Goal: Transaction & Acquisition: Register for event/course

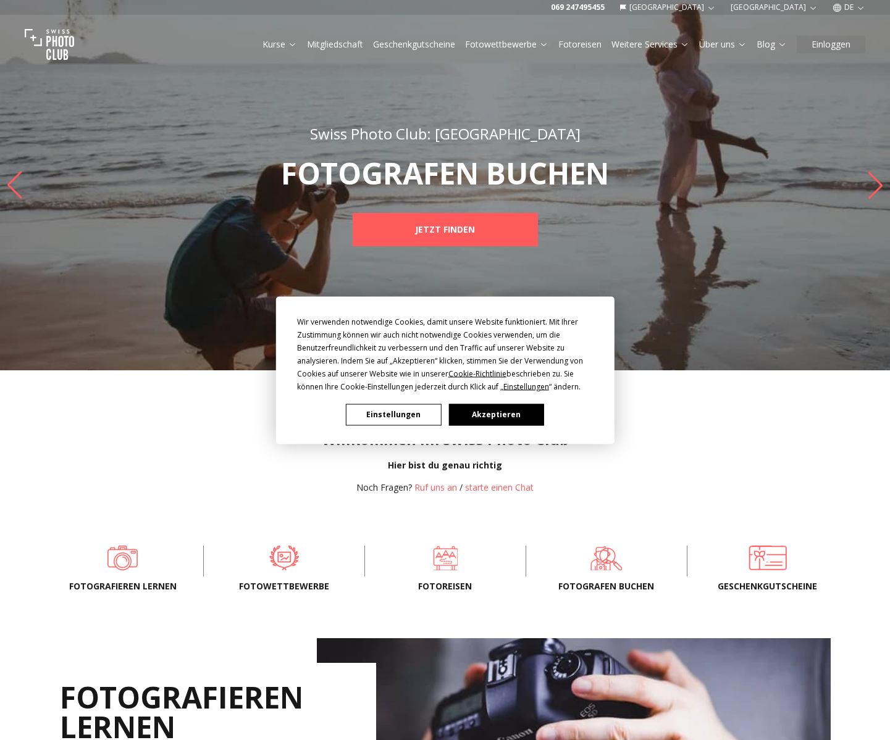
click at [477, 417] on button "Akzeptieren" at bounding box center [495, 415] width 95 height 22
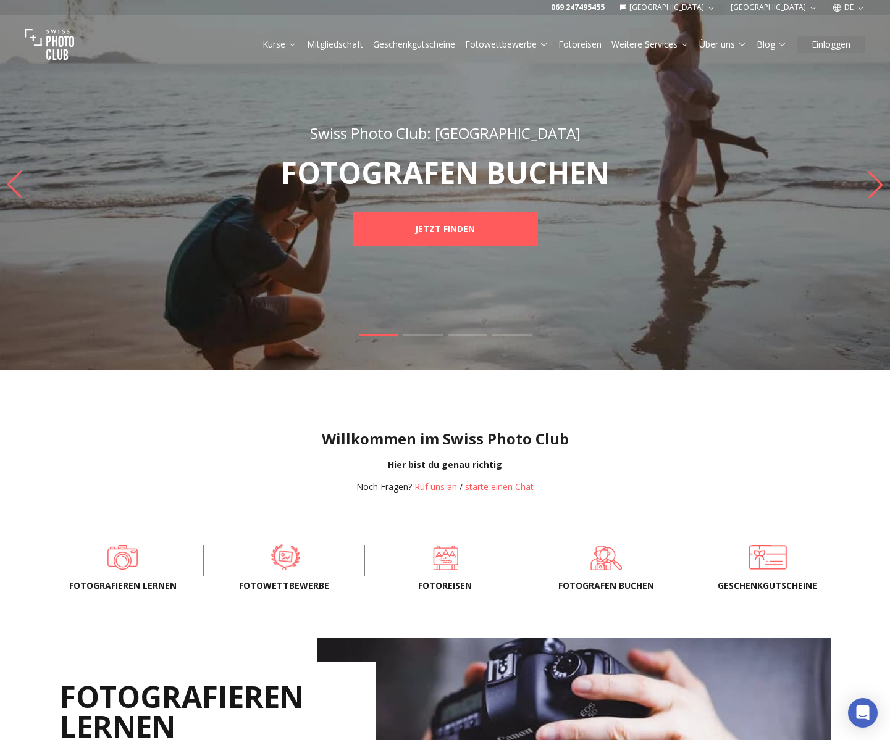
click at [285, 558] on span at bounding box center [285, 557] width 123 height 37
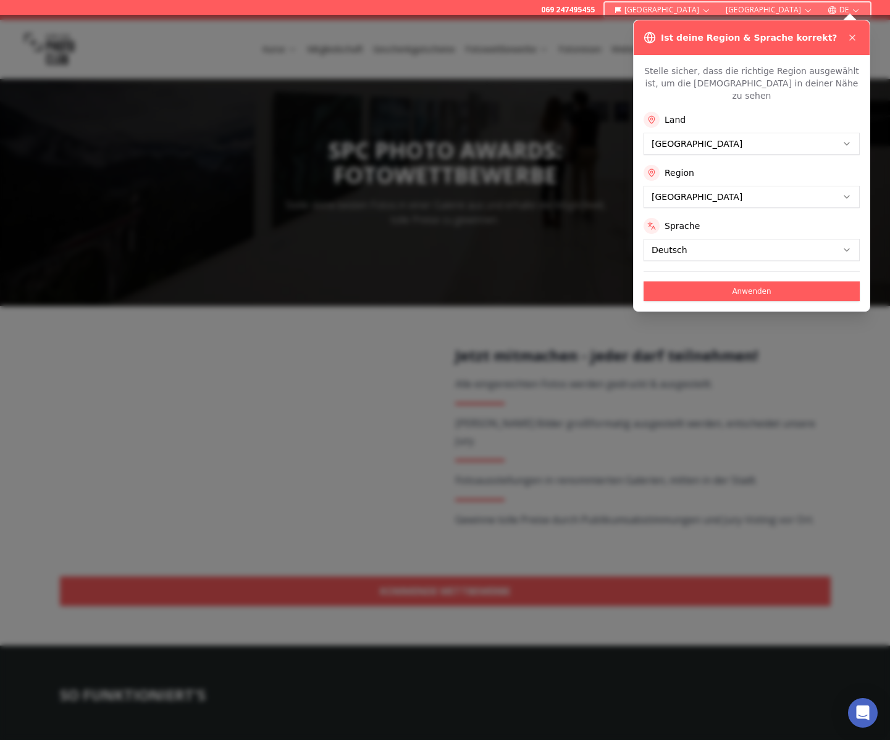
click at [852, 38] on icon at bounding box center [852, 37] width 5 height 5
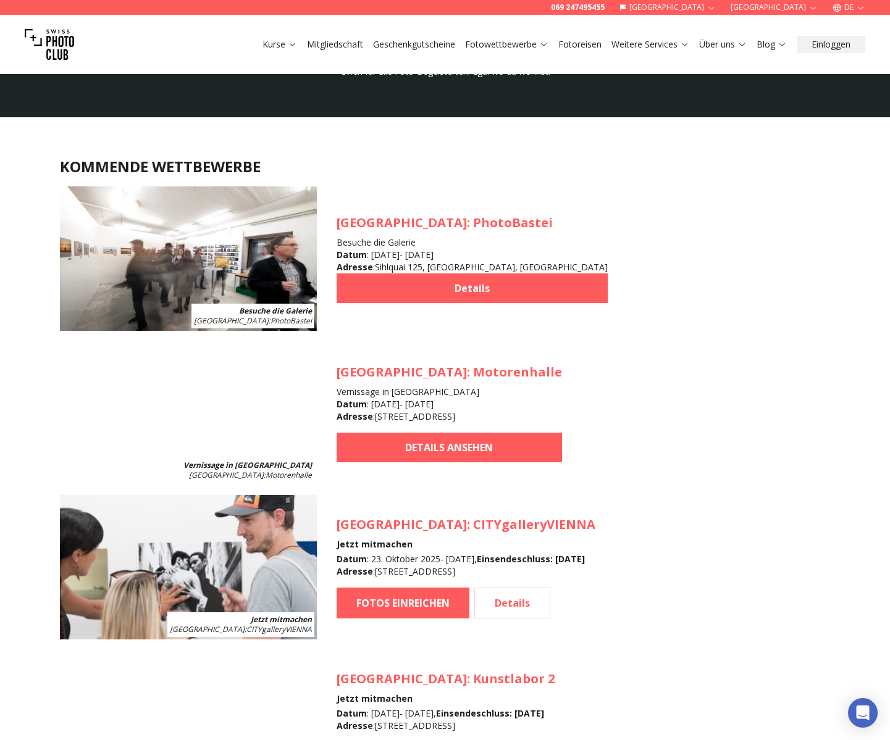
scroll to position [1099, 0]
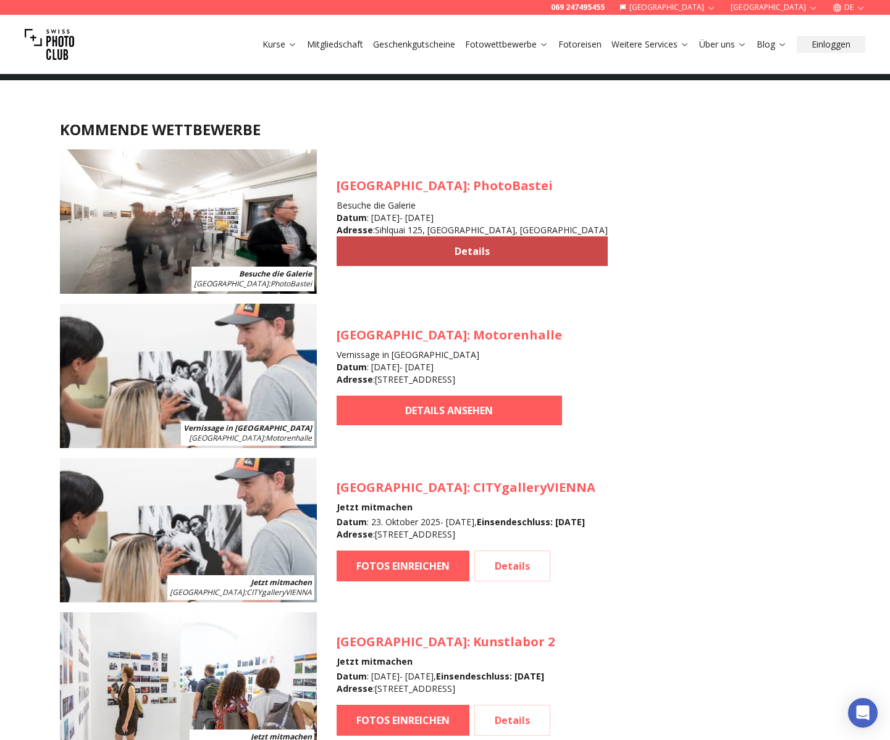
click at [427, 255] on link "Details" at bounding box center [472, 252] width 271 height 30
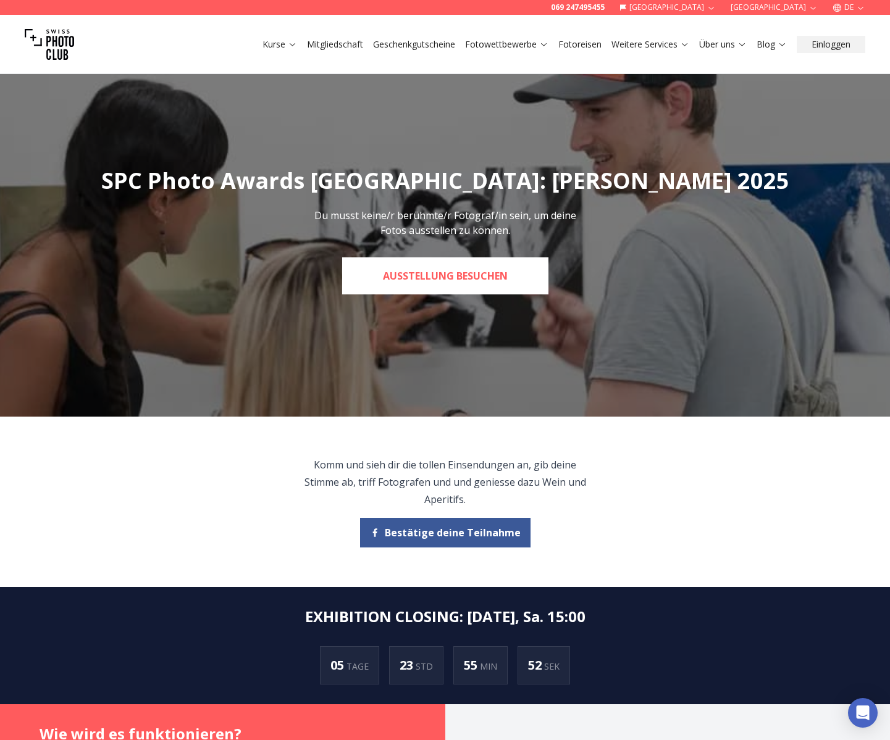
scroll to position [14, 0]
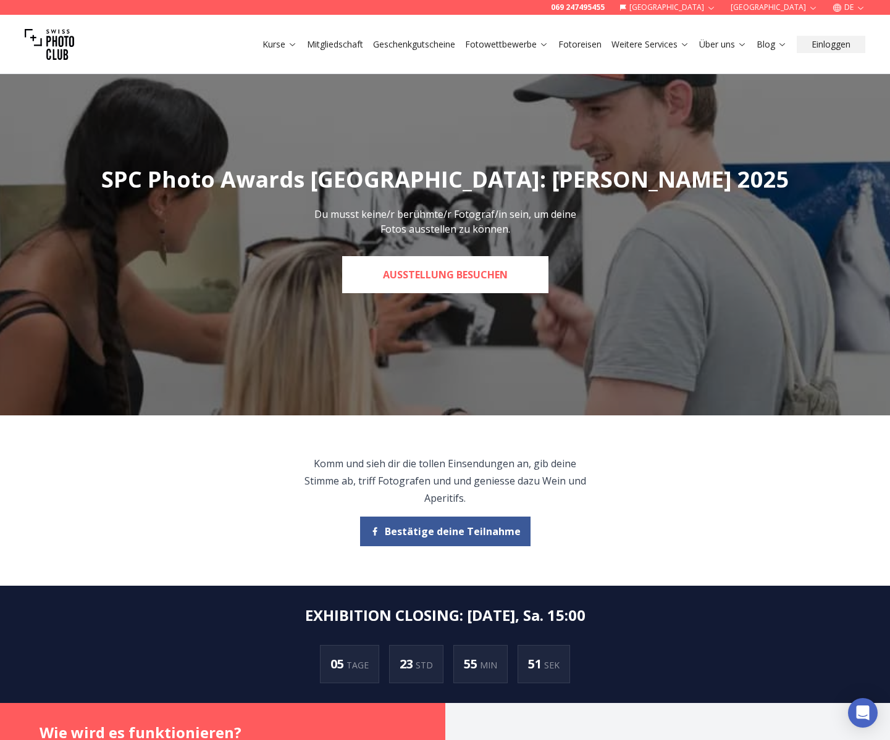
click at [435, 291] on link "Ausstellung besuchen" at bounding box center [445, 274] width 206 height 37
